Goal: Task Accomplishment & Management: Manage account settings

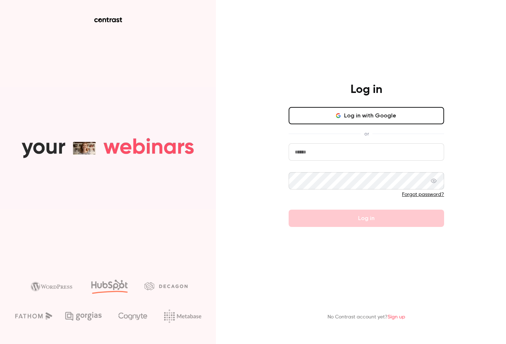
click at [366, 117] on button "Log in with Google" at bounding box center [367, 115] width 156 height 17
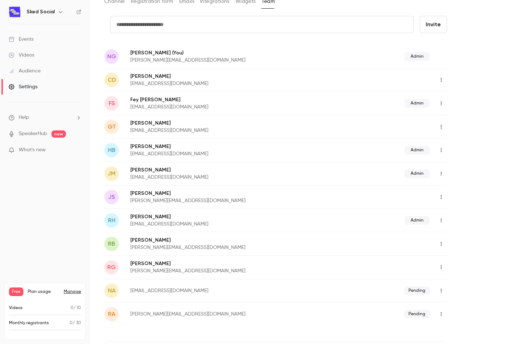
scroll to position [52, 0]
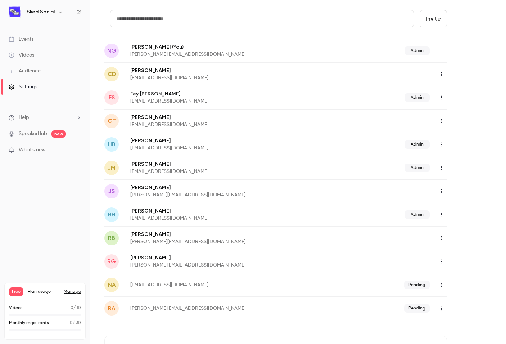
click at [443, 143] on icon "button" at bounding box center [442, 144] width 6 height 5
click at [448, 179] on div "Delete member" at bounding box center [467, 181] width 55 height 7
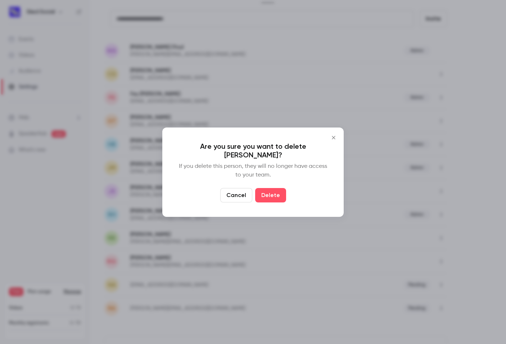
click at [273, 198] on div "Are you sure you want to delete [PERSON_NAME]? If you delete this person, they …" at bounding box center [253, 172] width 182 height 89
click at [271, 192] on button "Delete" at bounding box center [270, 195] width 31 height 14
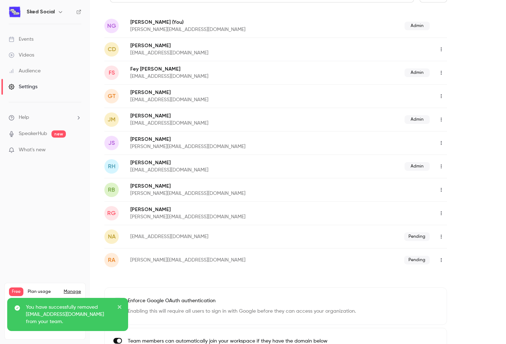
scroll to position [77, 0]
click at [443, 212] on icon "button" at bounding box center [442, 212] width 6 height 5
click at [455, 231] on div "Assign admin role" at bounding box center [467, 231] width 55 height 7
click at [439, 119] on icon "button" at bounding box center [442, 119] width 6 height 5
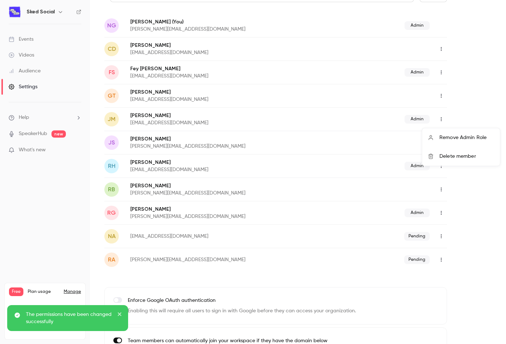
click at [443, 155] on div "Delete member" at bounding box center [467, 156] width 55 height 7
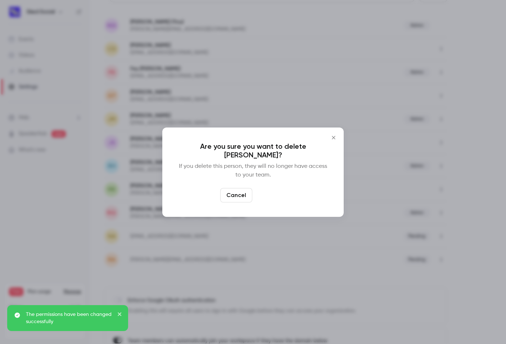
click at [267, 193] on button "Delete" at bounding box center [270, 195] width 31 height 14
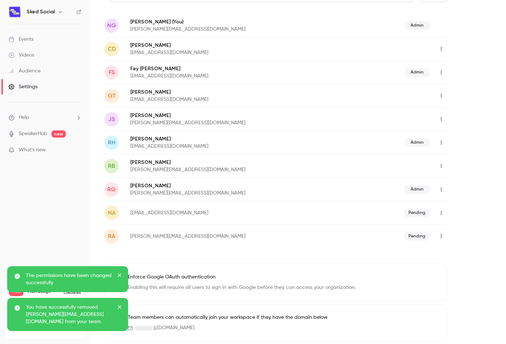
click at [443, 236] on icon "button" at bounding box center [442, 236] width 6 height 5
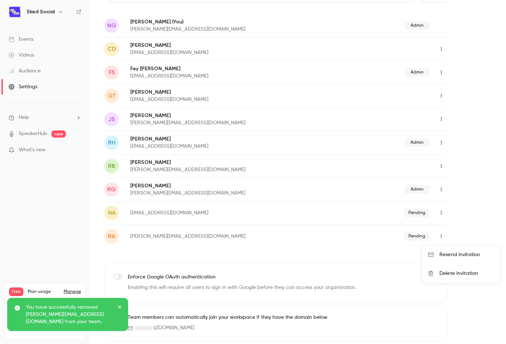
click at [446, 274] on div "Delete invitation" at bounding box center [467, 273] width 55 height 7
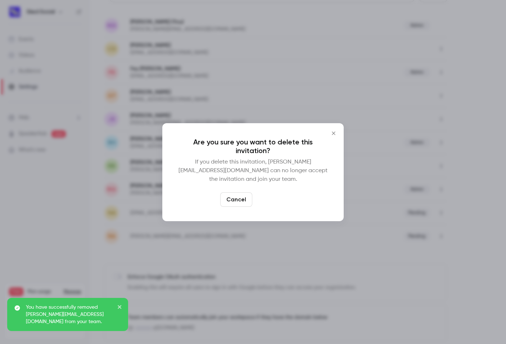
click at [268, 194] on button "Delete" at bounding box center [270, 199] width 31 height 14
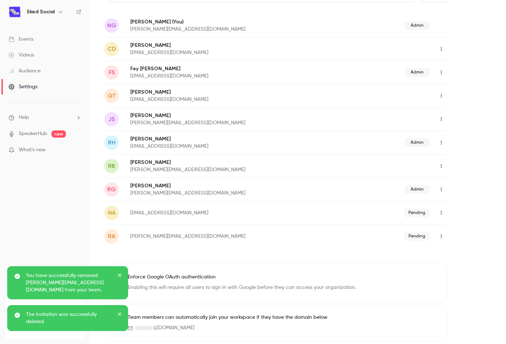
scroll to position [55, 0]
